Goal: Task Accomplishment & Management: Manage account settings

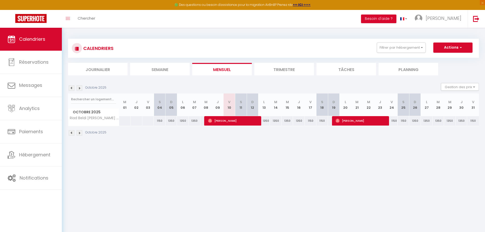
click at [79, 88] on img at bounding box center [80, 88] width 6 height 6
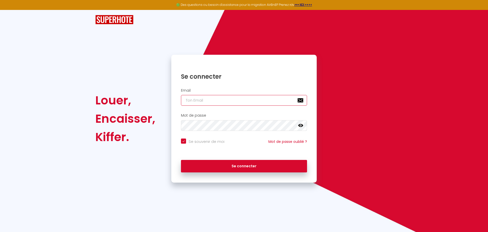
click at [220, 99] on input "email" at bounding box center [244, 100] width 126 height 11
click at [216, 102] on input "email" at bounding box center [244, 100] width 126 height 11
type input "[EMAIL_ADDRESS][DOMAIN_NAME]"
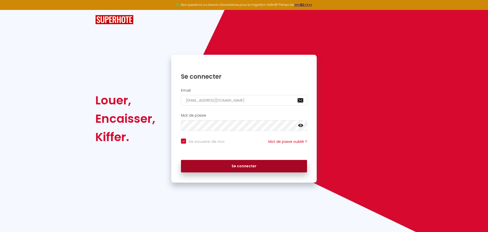
click at [227, 167] on button "Se connecter" at bounding box center [244, 166] width 126 height 13
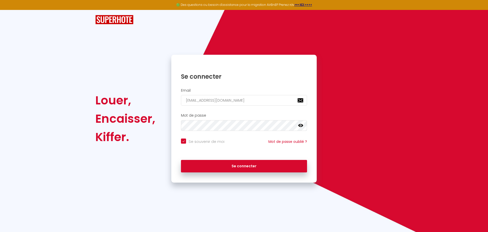
checkbox input "true"
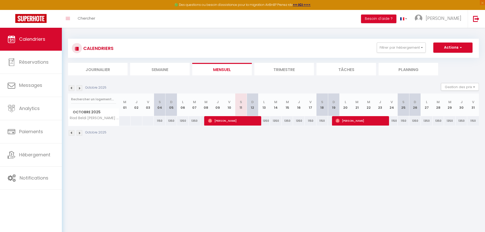
click at [81, 88] on img at bounding box center [80, 88] width 6 height 6
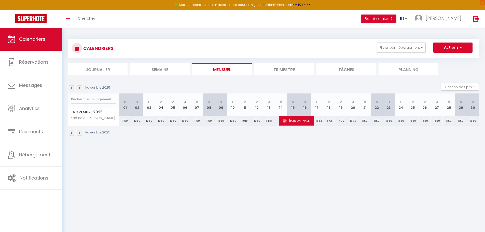
click at [81, 88] on img at bounding box center [80, 88] width 6 height 6
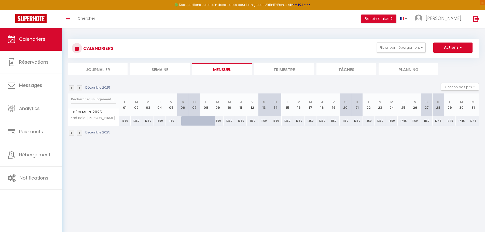
click at [81, 88] on img at bounding box center [80, 88] width 6 height 6
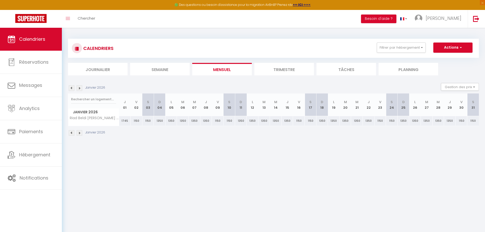
click at [81, 88] on img at bounding box center [80, 88] width 6 height 6
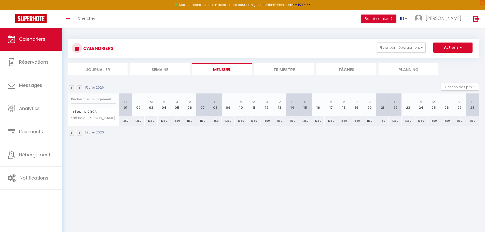
click at [81, 88] on img at bounding box center [80, 88] width 6 height 6
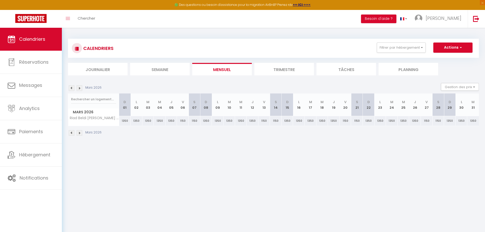
click at [81, 88] on img at bounding box center [80, 88] width 6 height 6
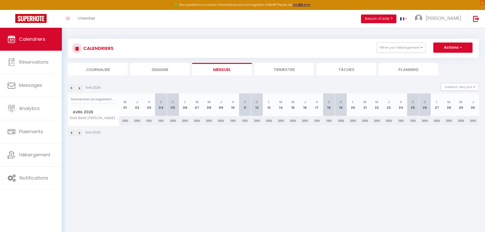
click at [81, 88] on img at bounding box center [80, 88] width 6 height 6
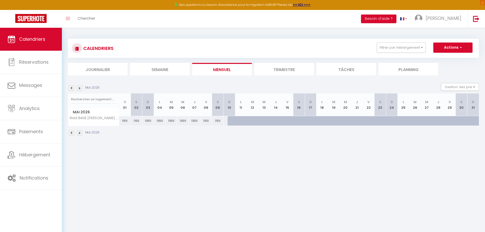
click at [241, 122] on div at bounding box center [245, 124] width 12 height 10
type input "1350"
type input "Lun 11 Mai 2026"
type input "[DATE]"
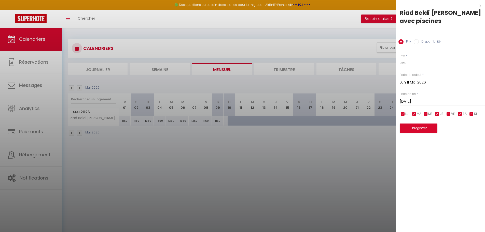
click at [356, 117] on div at bounding box center [242, 116] width 485 height 232
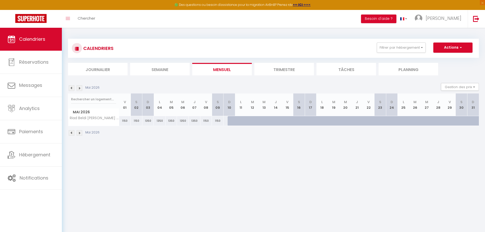
click at [82, 133] on img at bounding box center [80, 133] width 6 height 6
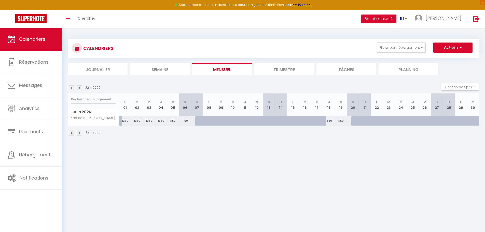
click at [200, 122] on div at bounding box center [201, 121] width 12 height 10
type input "1350"
type input "Dim 07 Juin 2026"
type input "Lun 08 Juin 2026"
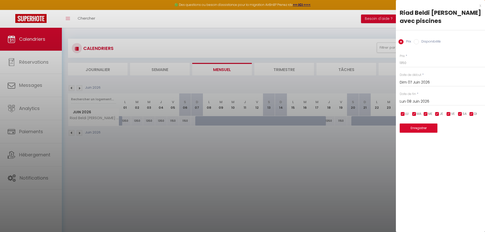
click at [200, 122] on div at bounding box center [242, 116] width 485 height 232
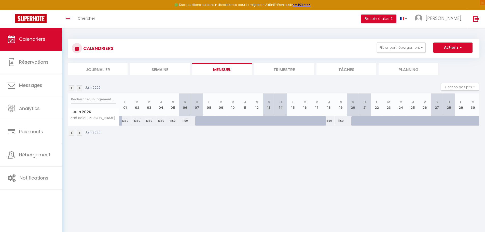
click at [371, 123] on div at bounding box center [377, 121] width 12 height 10
type input "1350"
type input "Lun 22 Juin 2026"
type input "[DATE]"
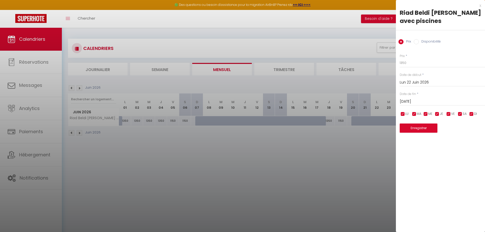
click at [371, 123] on div at bounding box center [242, 116] width 485 height 232
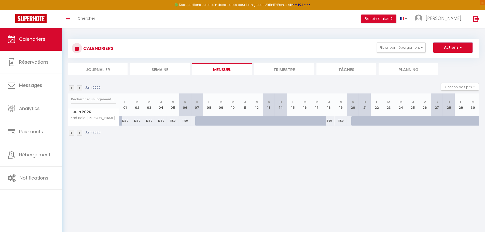
click at [456, 47] on button "Actions" at bounding box center [452, 47] width 39 height 10
click at [333, 46] on div "CALENDRIERS Filtrer par hébergement Tous Riad Beldi Chic Zahra · Riad Beldi Chi…" at bounding box center [273, 47] width 403 height 11
click at [185, 122] on div "1150" at bounding box center [185, 120] width 12 height 9
type input "1150"
type input "[DATE]"
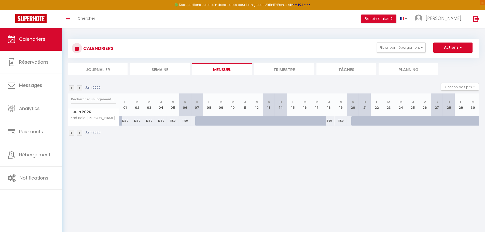
type input "Dim 07 Juin 2026"
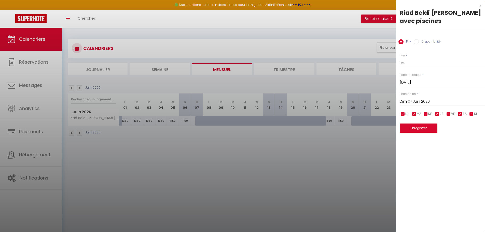
click at [185, 122] on div at bounding box center [242, 116] width 485 height 232
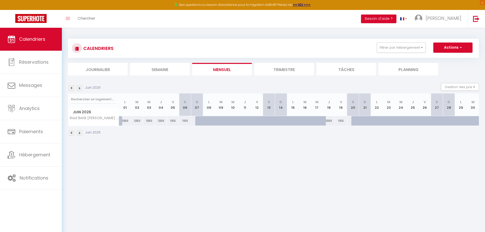
click at [233, 123] on div at bounding box center [237, 124] width 12 height 10
type input "1350"
type input "Mer 10 Juin 2026"
type input "Jeu 11 Juin 2026"
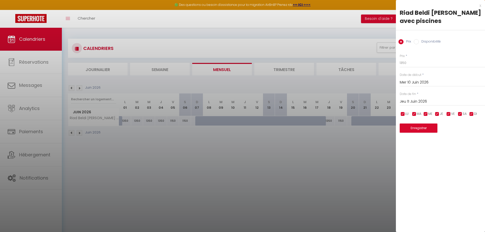
click at [233, 123] on div at bounding box center [242, 116] width 485 height 232
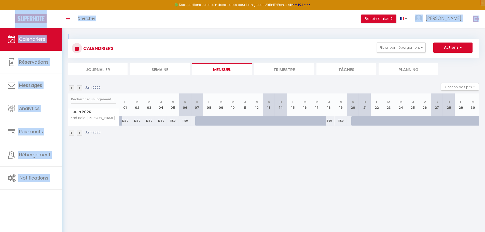
click at [323, 0] on html "🟢 Des questions ou besoin d'assistance pour la migration AirBnB? Prenez rdv >>>…" at bounding box center [242, 116] width 485 height 232
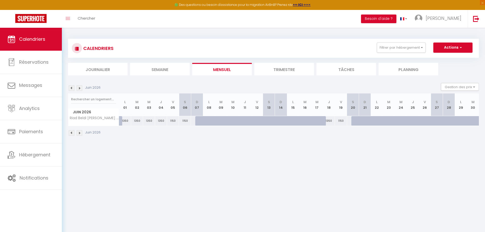
click at [138, 166] on body "🟢 Des questions ou besoin d'assistance pour la migration AirBnB? Prenez rdv >>>…" at bounding box center [242, 144] width 485 height 232
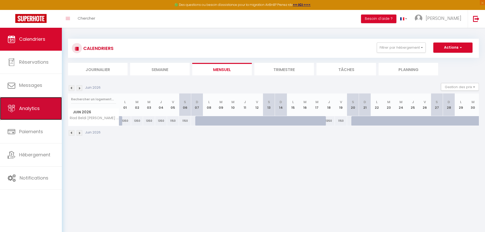
click at [24, 112] on link "Analytics" at bounding box center [31, 108] width 62 height 23
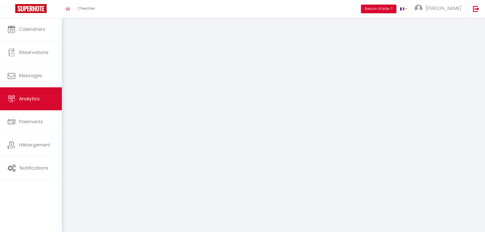
select select "2025"
select select "10"
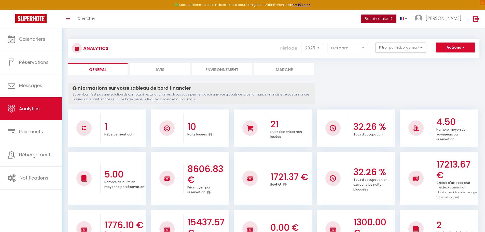
click at [396, 18] on button "Besoin d'aide ?" at bounding box center [378, 18] width 35 height 9
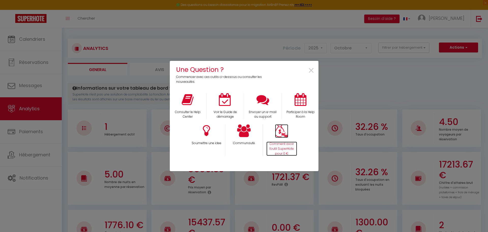
click at [290, 145] on p "Comment avoir l'outil SuperHote pour 0 €" at bounding box center [282, 148] width 31 height 14
click at [191, 105] on icon at bounding box center [188, 99] width 12 height 13
